Goal: Task Accomplishment & Management: Manage account settings

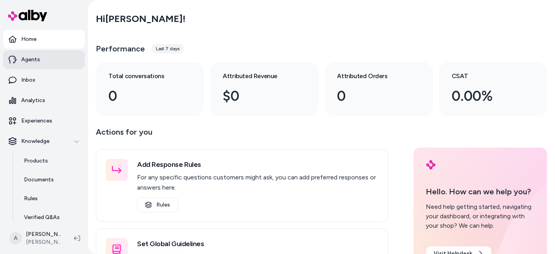
click at [38, 62] on p "Agents" at bounding box center [30, 60] width 19 height 8
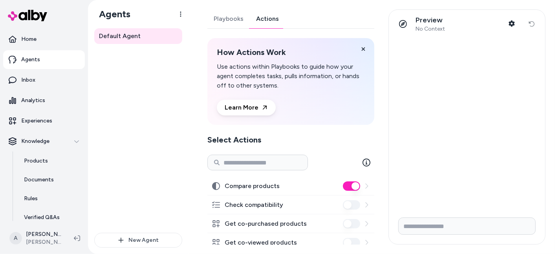
click at [270, 16] on link "Actions" at bounding box center [267, 18] width 35 height 19
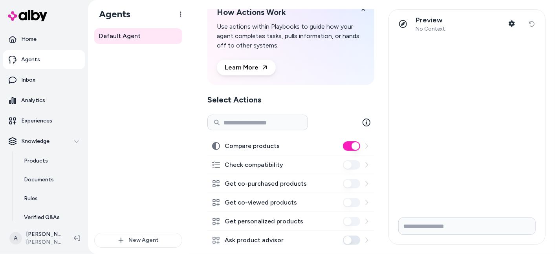
scroll to position [73, 0]
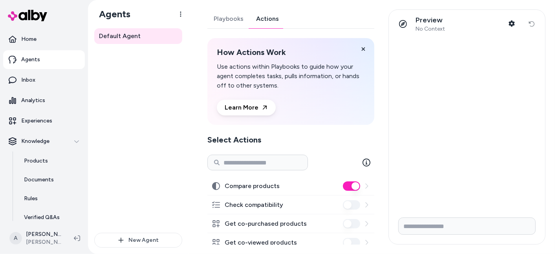
click at [232, 20] on link "Playbooks" at bounding box center [228, 18] width 42 height 19
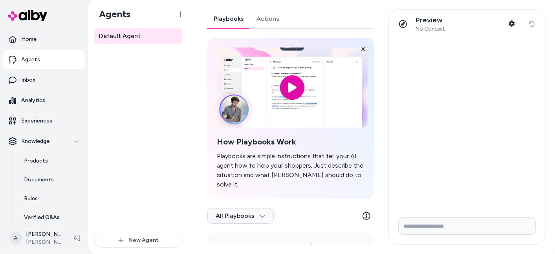
click at [266, 19] on link "Actions" at bounding box center [267, 18] width 35 height 19
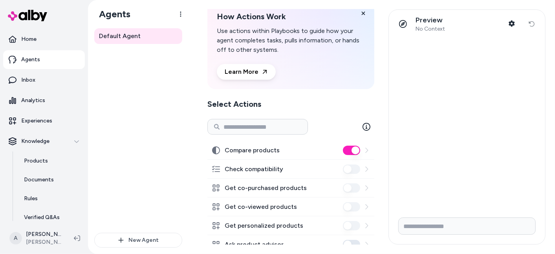
scroll to position [73, 0]
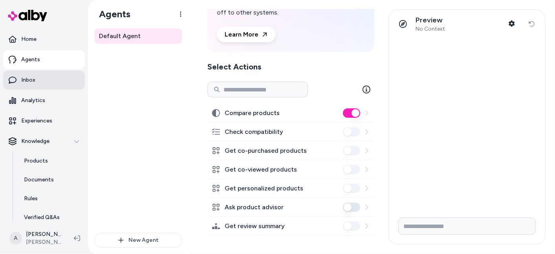
click at [37, 80] on link "Inbox" at bounding box center [44, 80] width 82 height 19
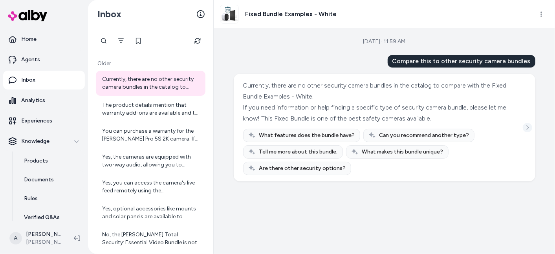
click at [528, 128] on icon "See more" at bounding box center [526, 127] width 5 height 5
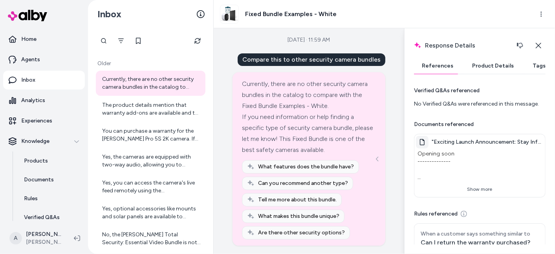
click at [495, 72] on button "Product Details" at bounding box center [492, 66] width 57 height 16
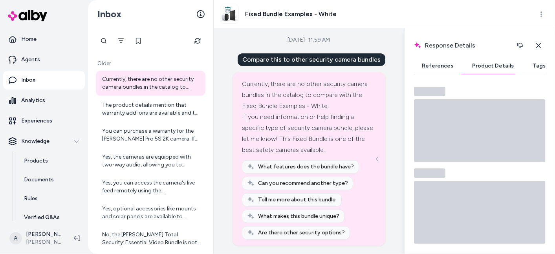
click at [533, 65] on button "Tags" at bounding box center [538, 66] width 29 height 16
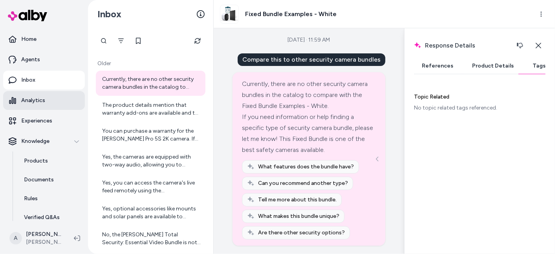
click at [16, 104] on icon at bounding box center [13, 101] width 8 height 8
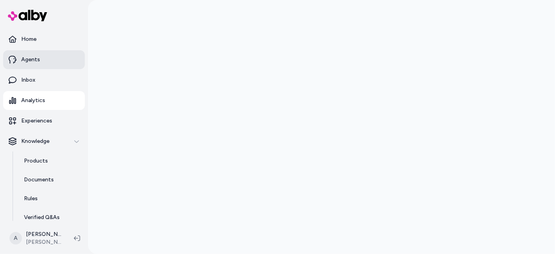
click at [46, 62] on link "Agents" at bounding box center [44, 59] width 82 height 19
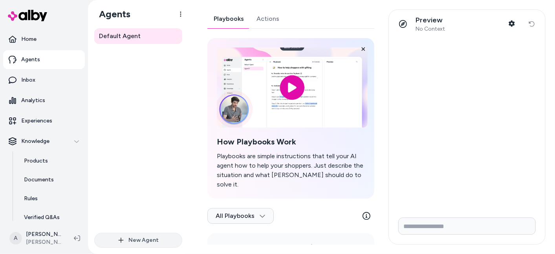
click at [133, 240] on button "New Agent" at bounding box center [138, 240] width 88 height 15
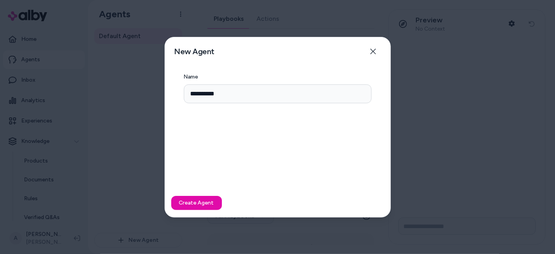
type input "**********"
click at [194, 194] on div "Create Agent" at bounding box center [277, 203] width 225 height 28
click at [201, 204] on button "Create Agent" at bounding box center [196, 203] width 51 height 14
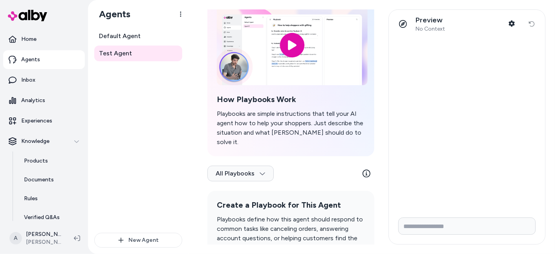
scroll to position [84, 0]
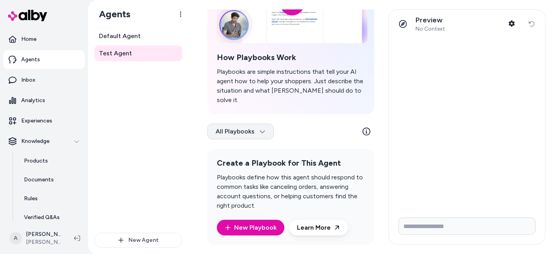
click at [265, 122] on html "Home Agents Inbox Analytics Experiences Knowledge Products Documents Rules Veri…" at bounding box center [277, 127] width 555 height 254
click at [165, 181] on html "Home Agents Inbox Analytics Experiences Knowledge Products Documents Rules Veri…" at bounding box center [277, 127] width 555 height 254
click at [137, 32] on span "Default Agent" at bounding box center [120, 35] width 42 height 9
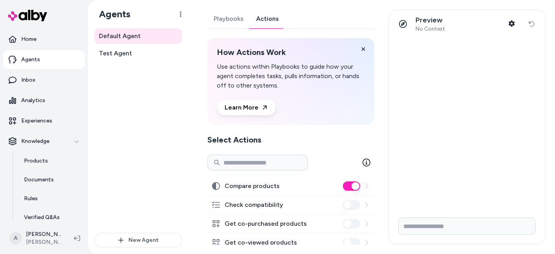
click at [268, 21] on link "Actions" at bounding box center [267, 18] width 35 height 19
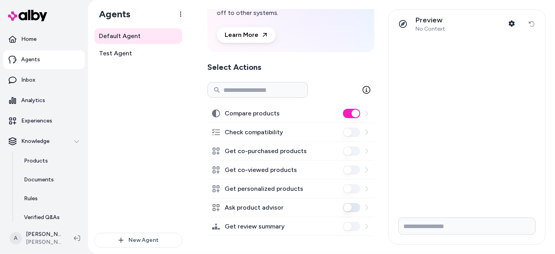
scroll to position [73, 0]
click at [127, 54] on span "Test Agent" at bounding box center [115, 53] width 33 height 9
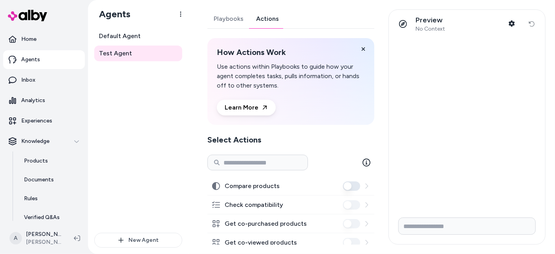
click at [256, 19] on link "Actions" at bounding box center [267, 18] width 35 height 19
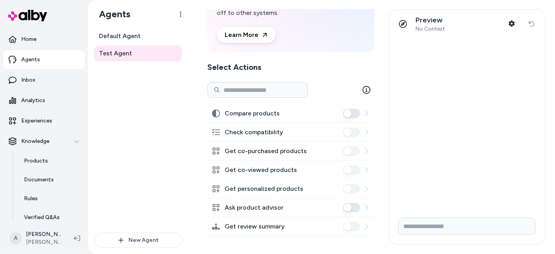
scroll to position [73, 0]
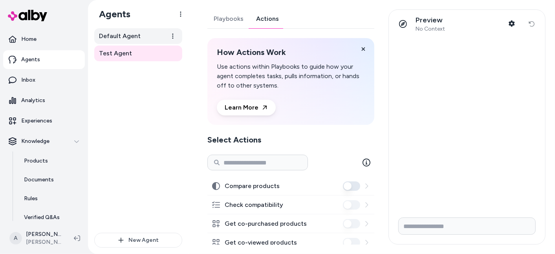
click at [138, 33] on span "Default Agent" at bounding box center [120, 35] width 42 height 9
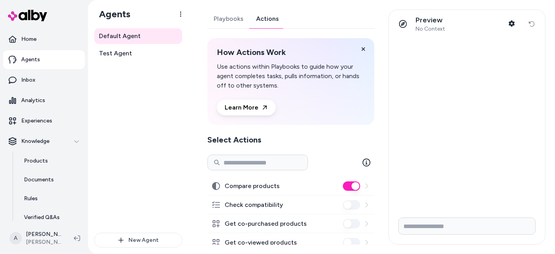
click at [267, 18] on link "Actions" at bounding box center [267, 18] width 35 height 19
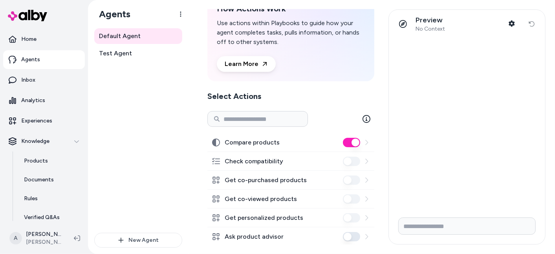
scroll to position [73, 0]
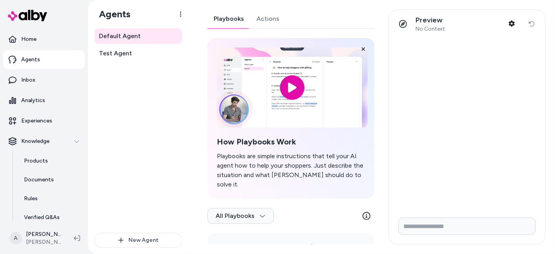
click at [232, 17] on link "Playbooks" at bounding box center [228, 18] width 43 height 19
click at [511, 24] on icon "button" at bounding box center [511, 23] width 6 height 6
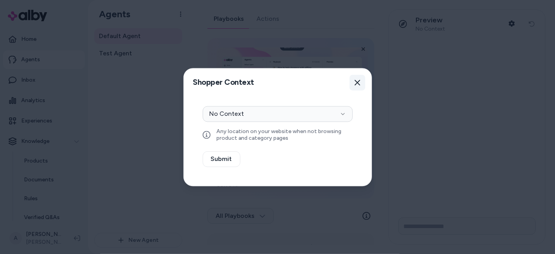
click at [358, 84] on icon "button" at bounding box center [357, 82] width 6 height 6
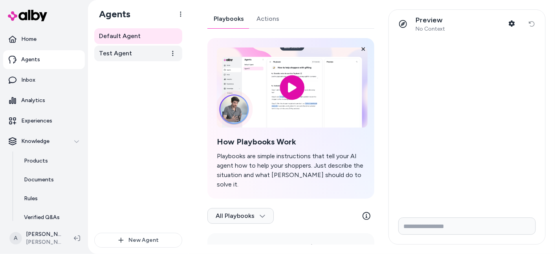
click at [120, 50] on span "Test Agent" at bounding box center [115, 53] width 33 height 9
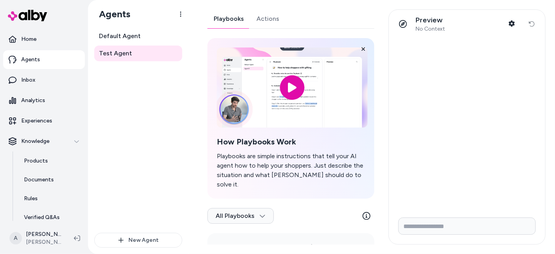
click at [275, 24] on link "Actions" at bounding box center [267, 18] width 35 height 19
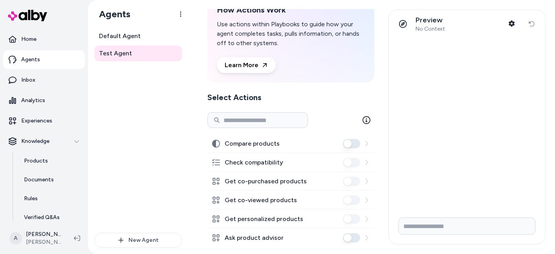
scroll to position [73, 0]
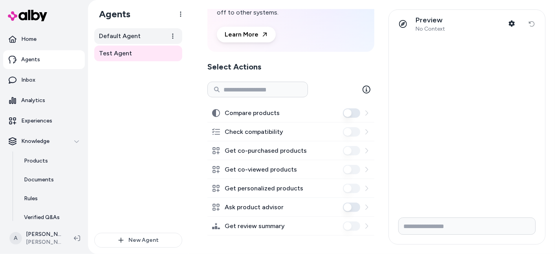
click at [122, 30] on link "Default Agent" at bounding box center [138, 36] width 88 height 16
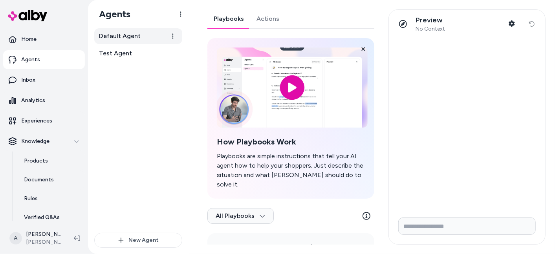
click at [132, 38] on span "Default Agent" at bounding box center [120, 35] width 42 height 9
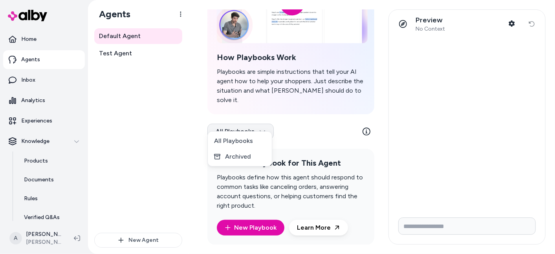
click at [253, 122] on html "Home Agents Inbox Analytics Experiences Knowledge Products Documents Rules Veri…" at bounding box center [277, 127] width 555 height 254
click at [308, 126] on html "Home Agents Inbox Analytics Experiences Knowledge Products Documents Rules Veri…" at bounding box center [277, 127] width 555 height 254
click at [362, 128] on icon at bounding box center [366, 132] width 8 height 8
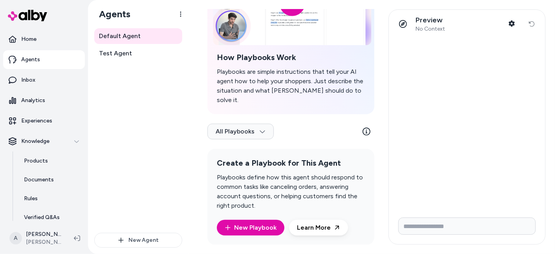
scroll to position [0, 0]
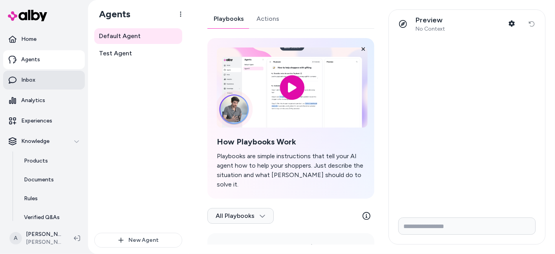
click at [24, 78] on p "Inbox" at bounding box center [28, 80] width 14 height 8
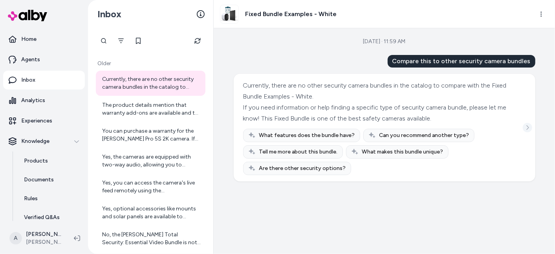
click at [525, 129] on icon "See more" at bounding box center [526, 127] width 5 height 5
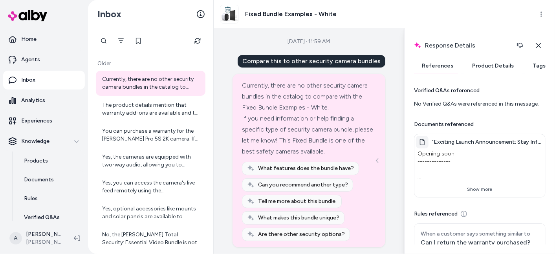
click at [495, 69] on button "Product Details" at bounding box center [492, 66] width 57 height 16
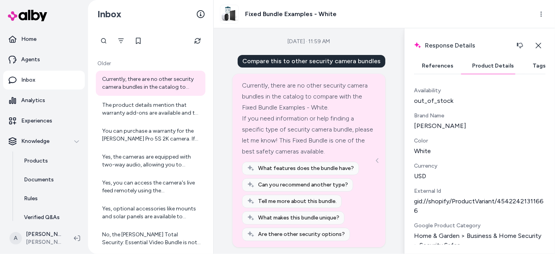
click at [527, 65] on button "Tags" at bounding box center [538, 66] width 29 height 16
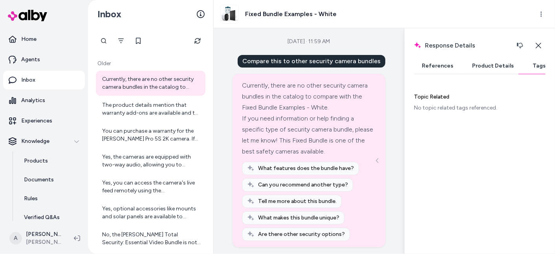
click at [432, 67] on button "References" at bounding box center [437, 66] width 47 height 16
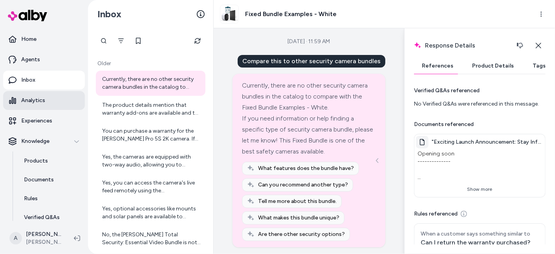
click at [42, 104] on p "Analytics" at bounding box center [33, 101] width 24 height 8
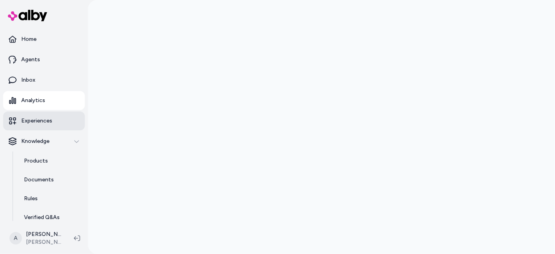
click at [43, 121] on p "Experiences" at bounding box center [36, 121] width 31 height 8
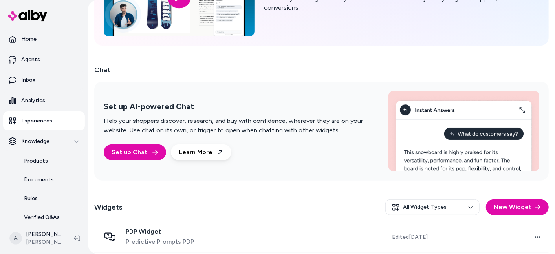
scroll to position [123, 0]
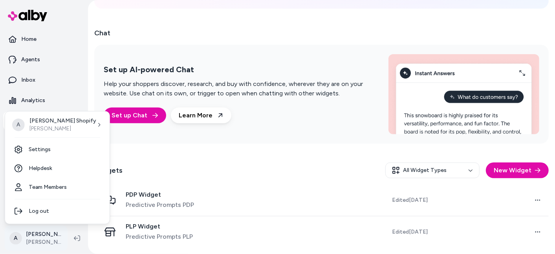
click at [16, 239] on html "Home Agents Inbox Analytics Experiences Knowledge Products Documents Rules Veri…" at bounding box center [277, 127] width 555 height 254
click at [35, 156] on link "Settings" at bounding box center [57, 149] width 98 height 19
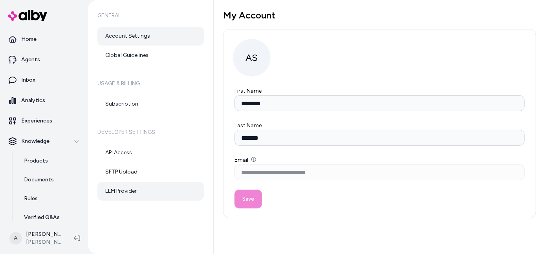
click at [136, 193] on link "LLM Provider" at bounding box center [150, 191] width 106 height 19
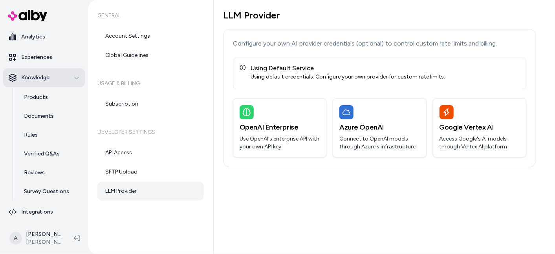
scroll to position [64, 0]
click at [74, 78] on icon "button" at bounding box center [76, 77] width 5 height 5
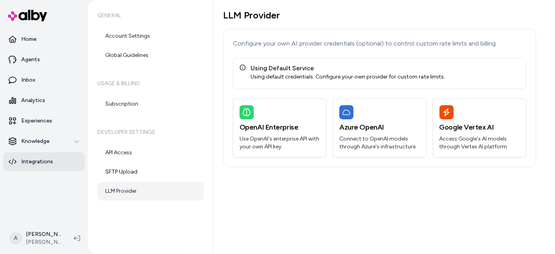
click at [44, 164] on p "Integrations" at bounding box center [37, 162] width 32 height 8
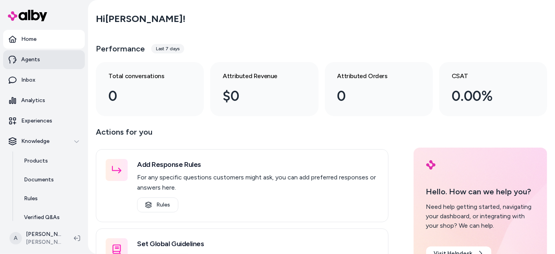
click at [38, 64] on link "Agents" at bounding box center [44, 59] width 82 height 19
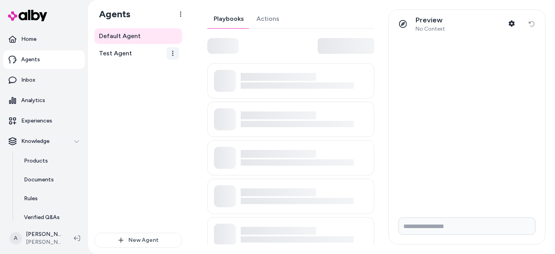
click at [175, 56] on html "Home Agents Inbox Analytics Experiences Knowledge Products Documents Rules Veri…" at bounding box center [277, 127] width 555 height 254
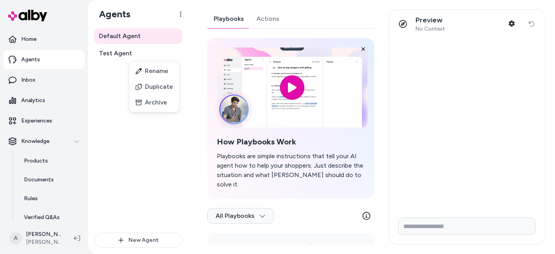
click at [105, 126] on html "Home Agents Inbox Analytics Experiences Knowledge Products Documents Rules Veri…" at bounding box center [277, 127] width 555 height 254
